Goal: Check status: Check status

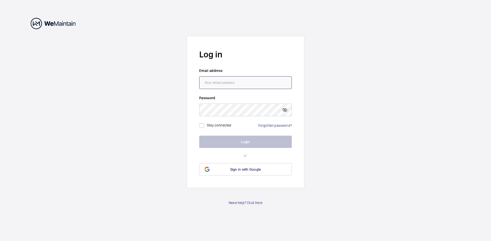
type input "[EMAIL_ADDRESS][PERSON_NAME][DOMAIN_NAME]"
click at [247, 144] on button "Login" at bounding box center [245, 142] width 92 height 12
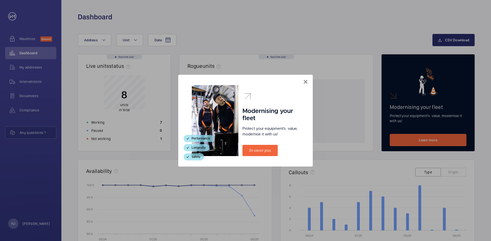
click at [305, 83] on mat-icon at bounding box center [305, 82] width 6 height 6
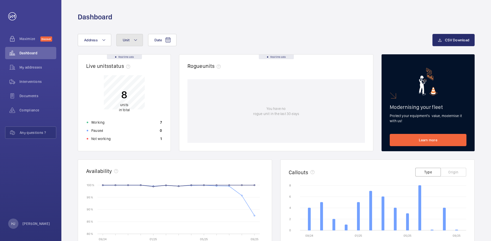
click at [138, 42] on button "Unit" at bounding box center [129, 40] width 27 height 12
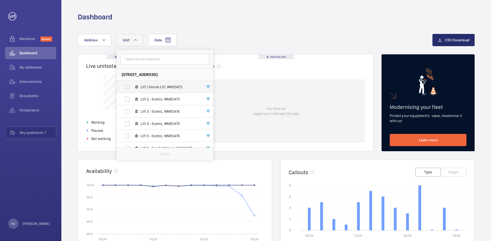
click at [171, 86] on span "Lift 1 Goods Lift, WME0472" at bounding box center [170, 87] width 59 height 5
click at [132, 86] on input "Lift 1 Goods Lift, WME0472" at bounding box center [127, 87] width 10 height 10
checkbox input "true"
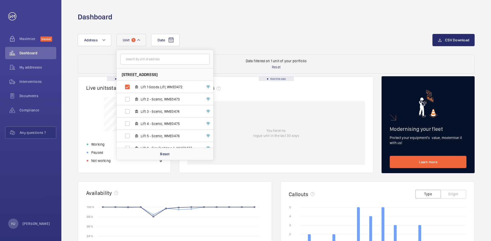
click at [299, 37] on div "Date Address [STREET_ADDRESS] Lift 1 Goods Lift, WME0472 Lift 2 - Scenic, WME04…" at bounding box center [255, 40] width 354 height 12
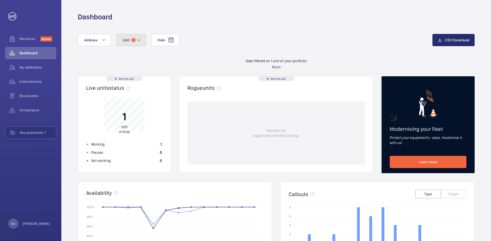
click at [136, 41] on mat-icon at bounding box center [138, 40] width 4 height 6
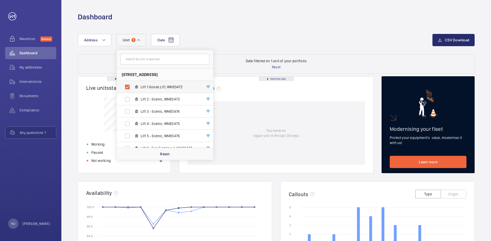
click at [128, 87] on label "Lift 1 Goods Lift, WME0472" at bounding box center [161, 87] width 88 height 12
click at [128, 87] on input "Lift 1 Goods Lift, WME0472" at bounding box center [127, 87] width 10 height 10
checkbox input "false"
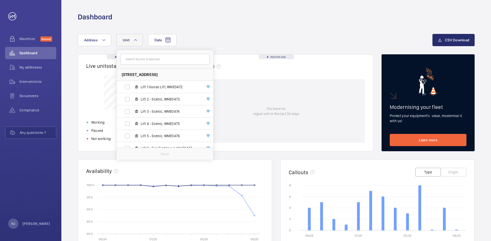
click at [221, 35] on div "Date Address [STREET_ADDRESS] Lift 1 Goods Lift, WME0472 Lift 2 - Scenic, WME04…" at bounding box center [255, 40] width 354 height 12
